Goal: Entertainment & Leisure: Consume media (video, audio)

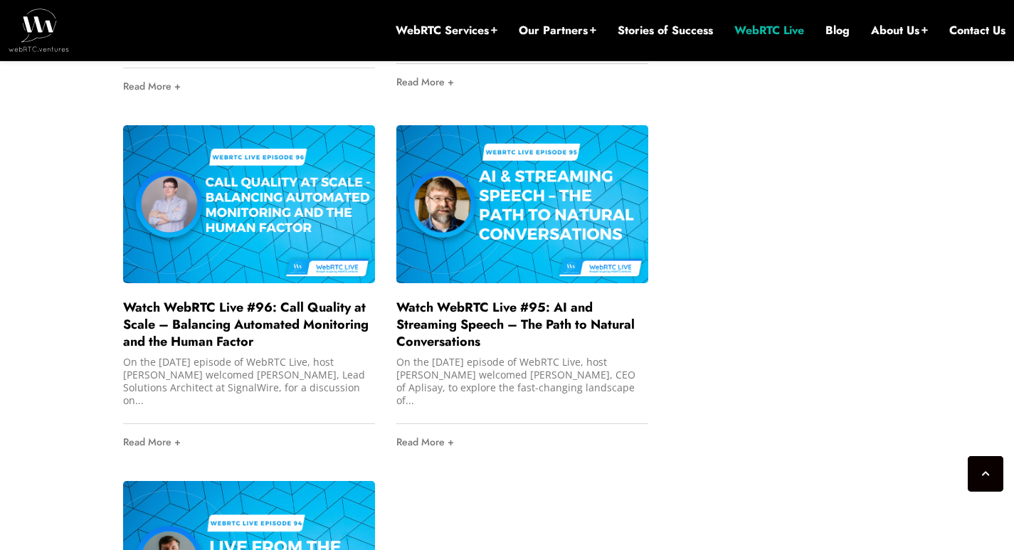
scroll to position [2180, 0]
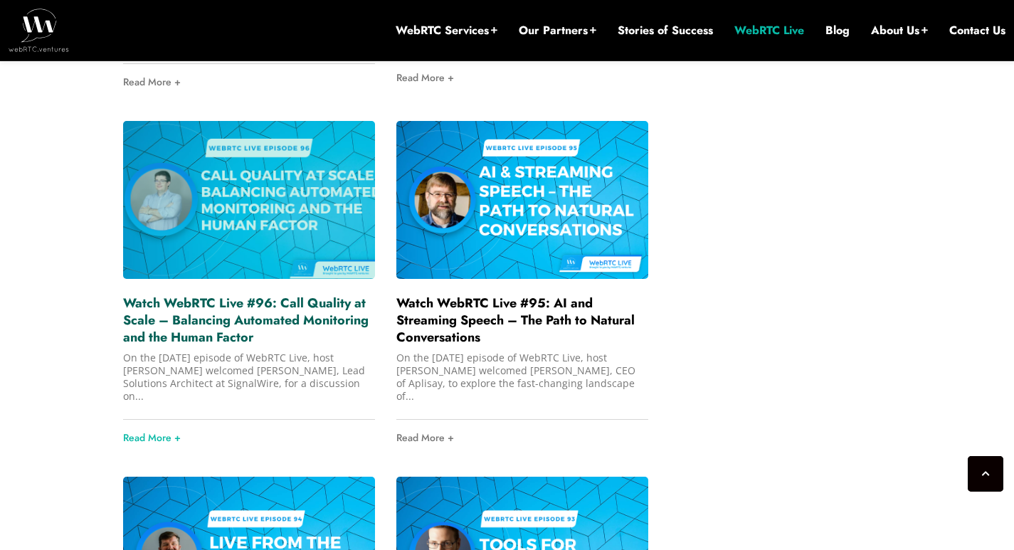
click at [235, 315] on link "Watch WebRTC Live #96: Call Quality at Scale – Balancing Automated Monitoring a…" at bounding box center [245, 320] width 245 height 53
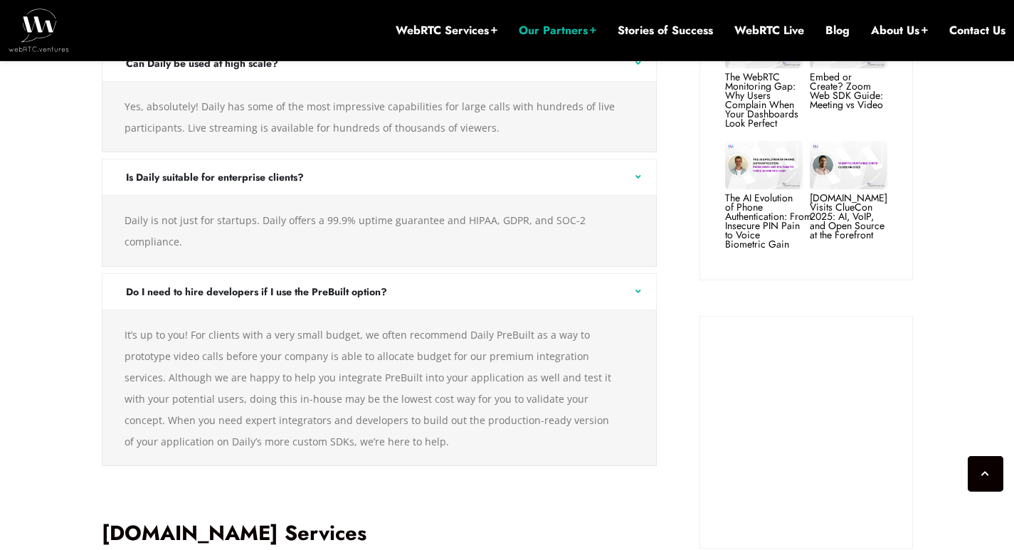
scroll to position [1655, 0]
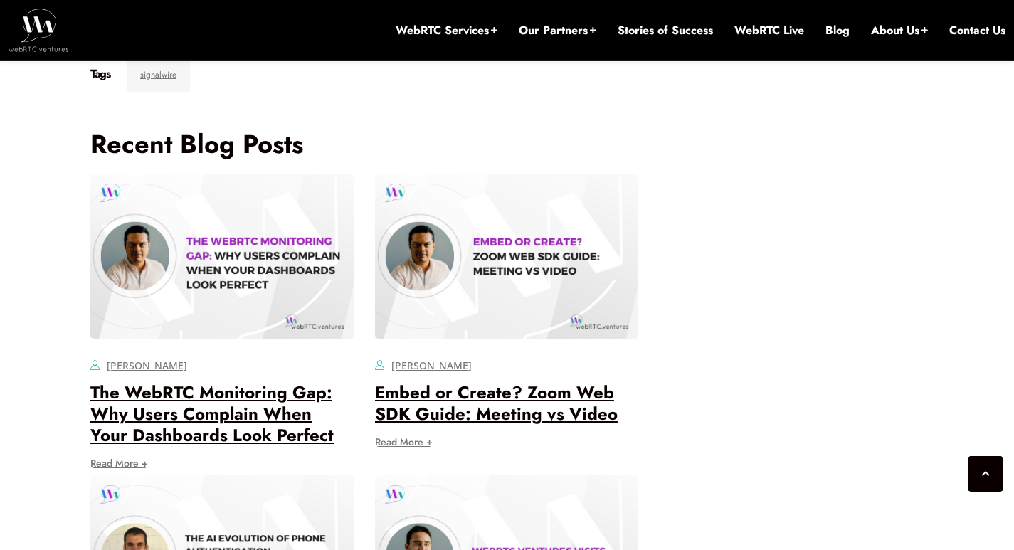
scroll to position [3512, 0]
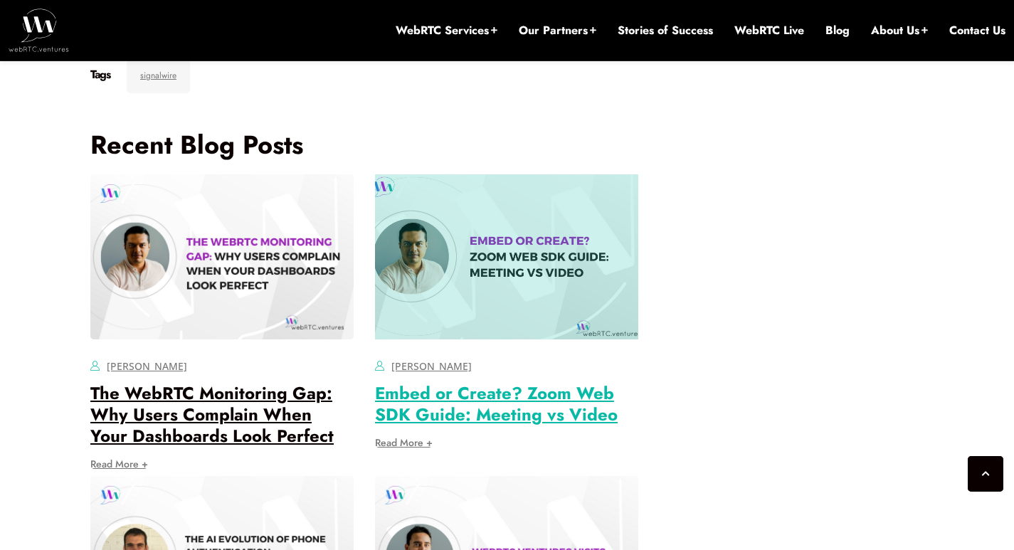
click at [536, 381] on link "Embed or Create? Zoom Web SDK Guide: Meeting vs Video" at bounding box center [496, 404] width 243 height 46
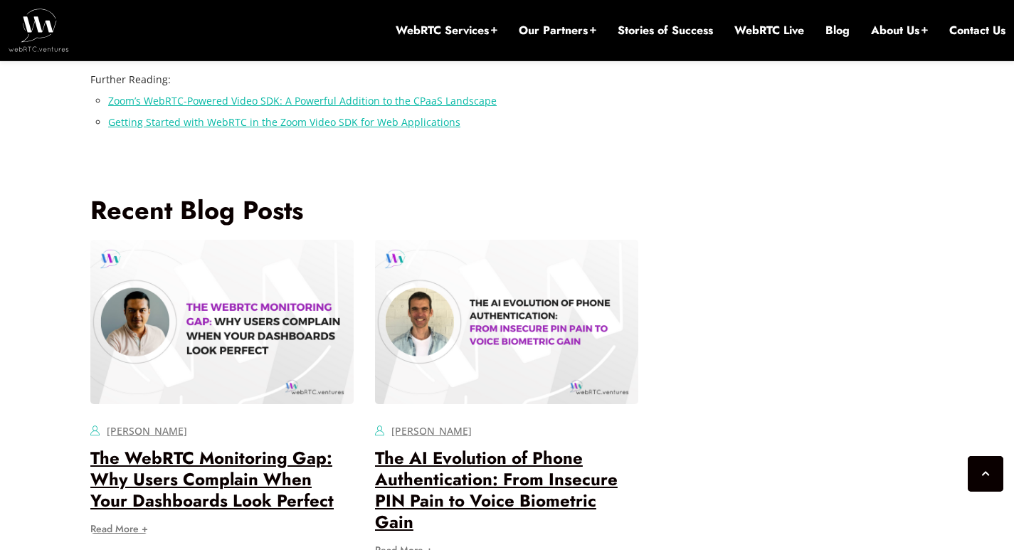
scroll to position [3341, 0]
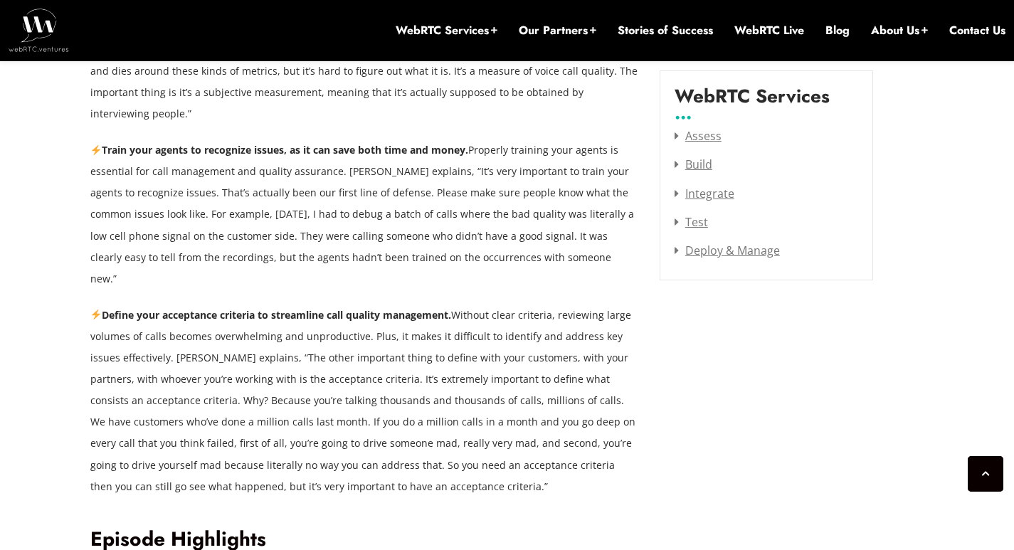
scroll to position [1924, 0]
